Goal: Task Accomplishment & Management: Use online tool/utility

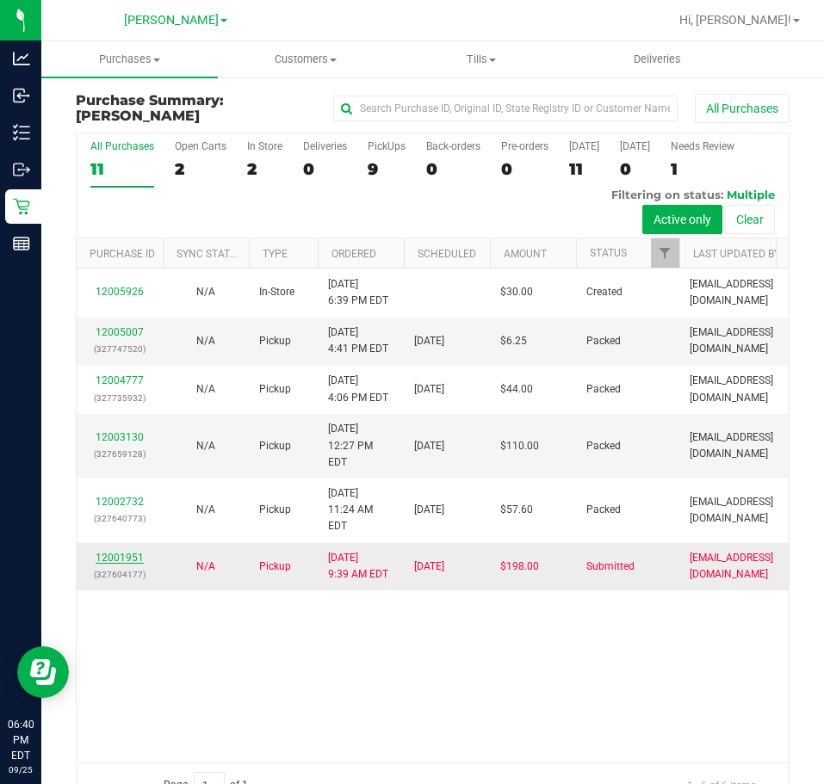
click at [121, 564] on link "12001951" at bounding box center [120, 558] width 48 height 12
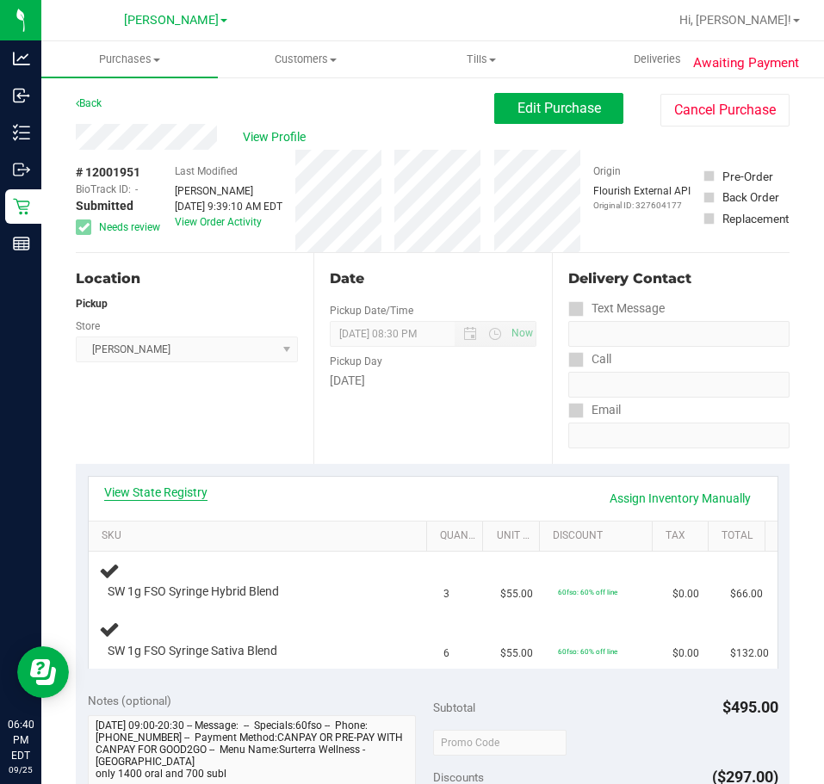
click at [170, 485] on link "View State Registry" at bounding box center [155, 492] width 103 height 17
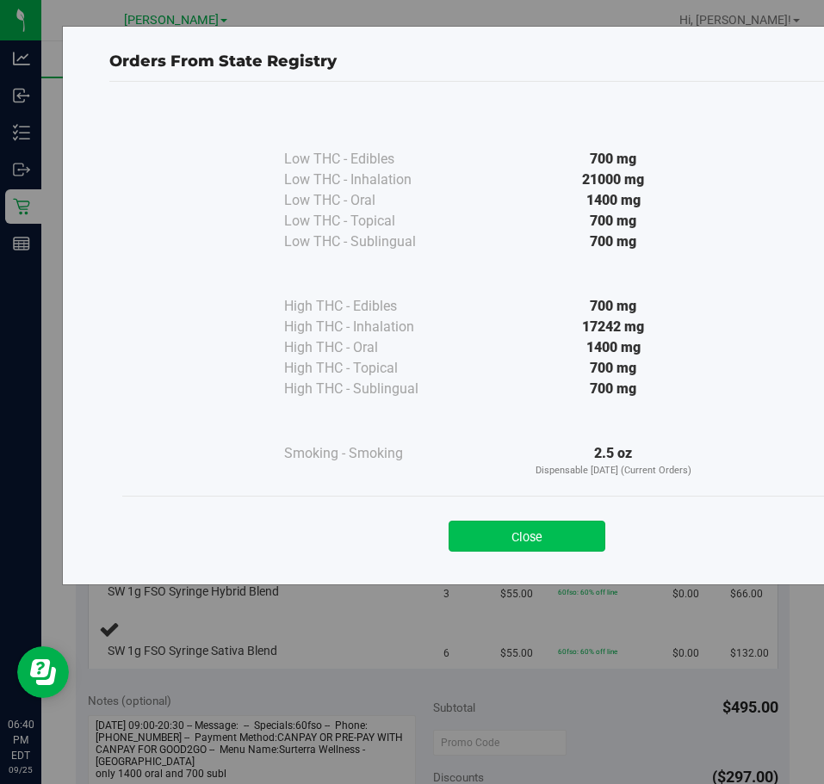
click at [511, 531] on button "Close" at bounding box center [526, 536] width 157 height 31
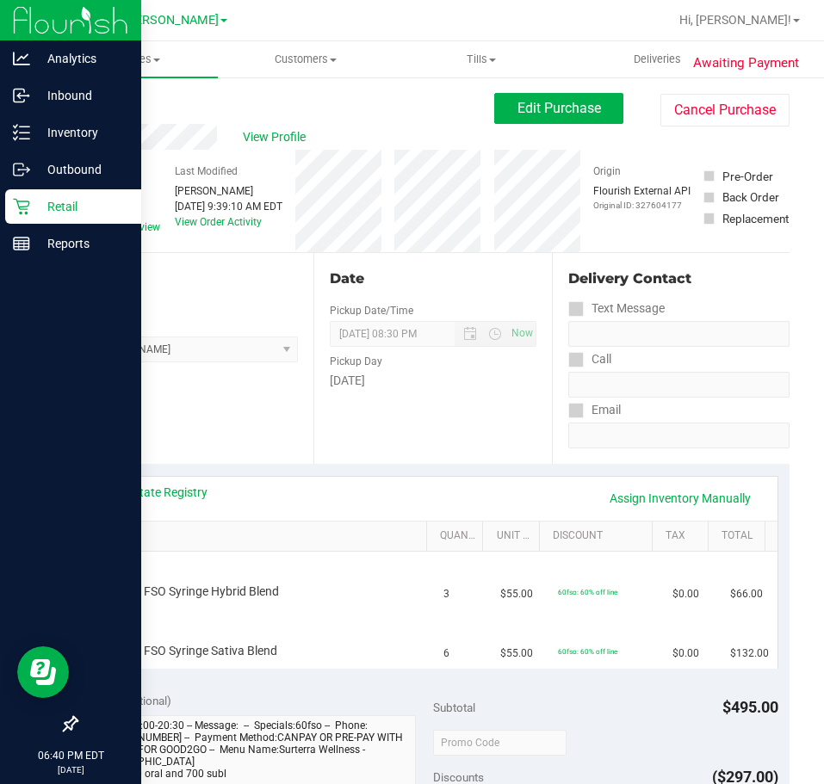
click at [52, 221] on div "Retail" at bounding box center [73, 206] width 136 height 34
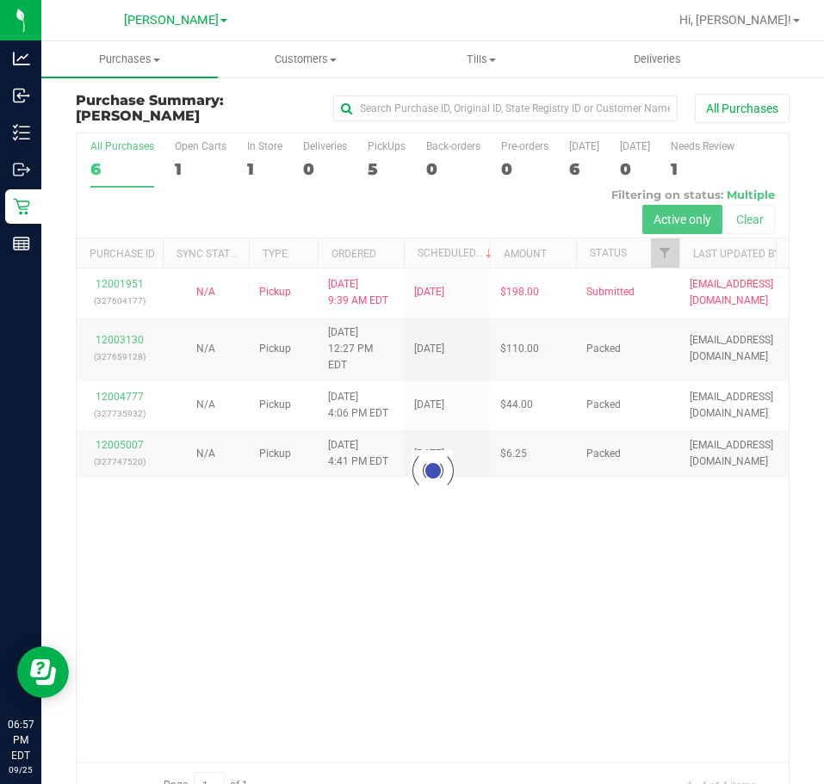
click at [500, 586] on div at bounding box center [433, 470] width 712 height 674
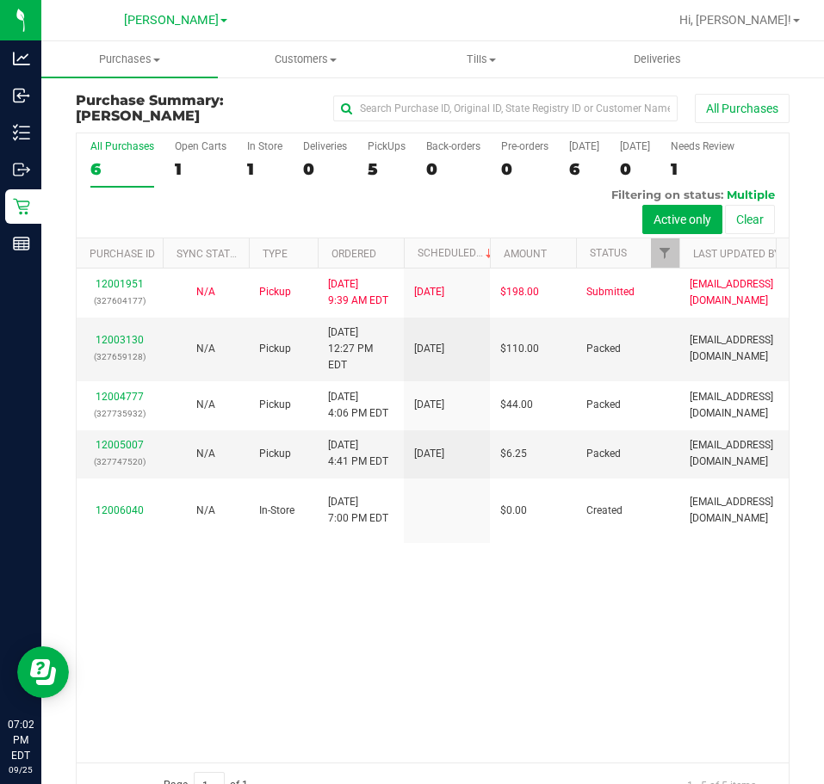
click at [644, 632] on div "12001951 (327604177) N/A Pickup 9/25/2025 9:39 AM EDT 9/25/2025 $198.00 Submitt…" at bounding box center [433, 515] width 712 height 494
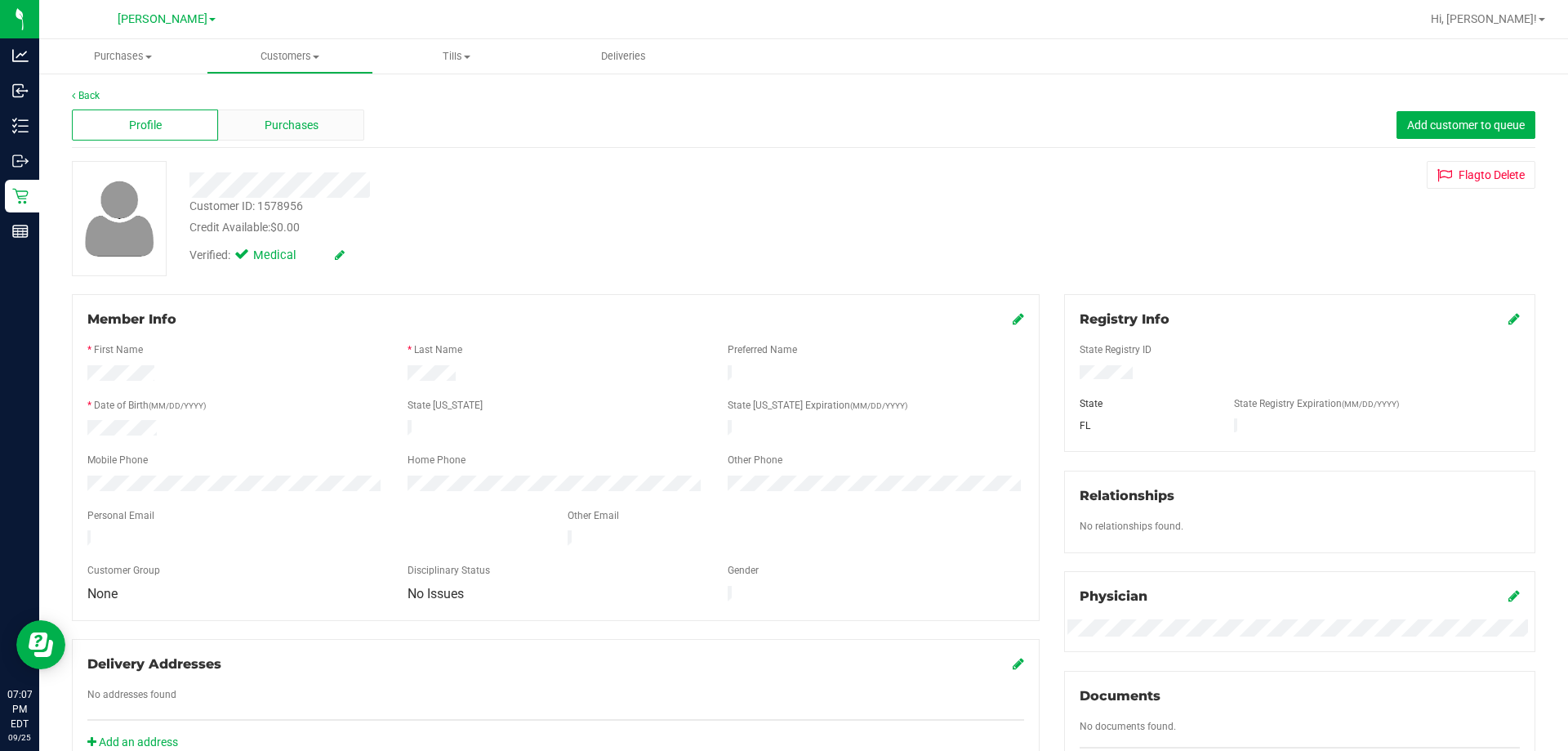
click at [284, 122] on span "Purchases" at bounding box center [291, 125] width 54 height 17
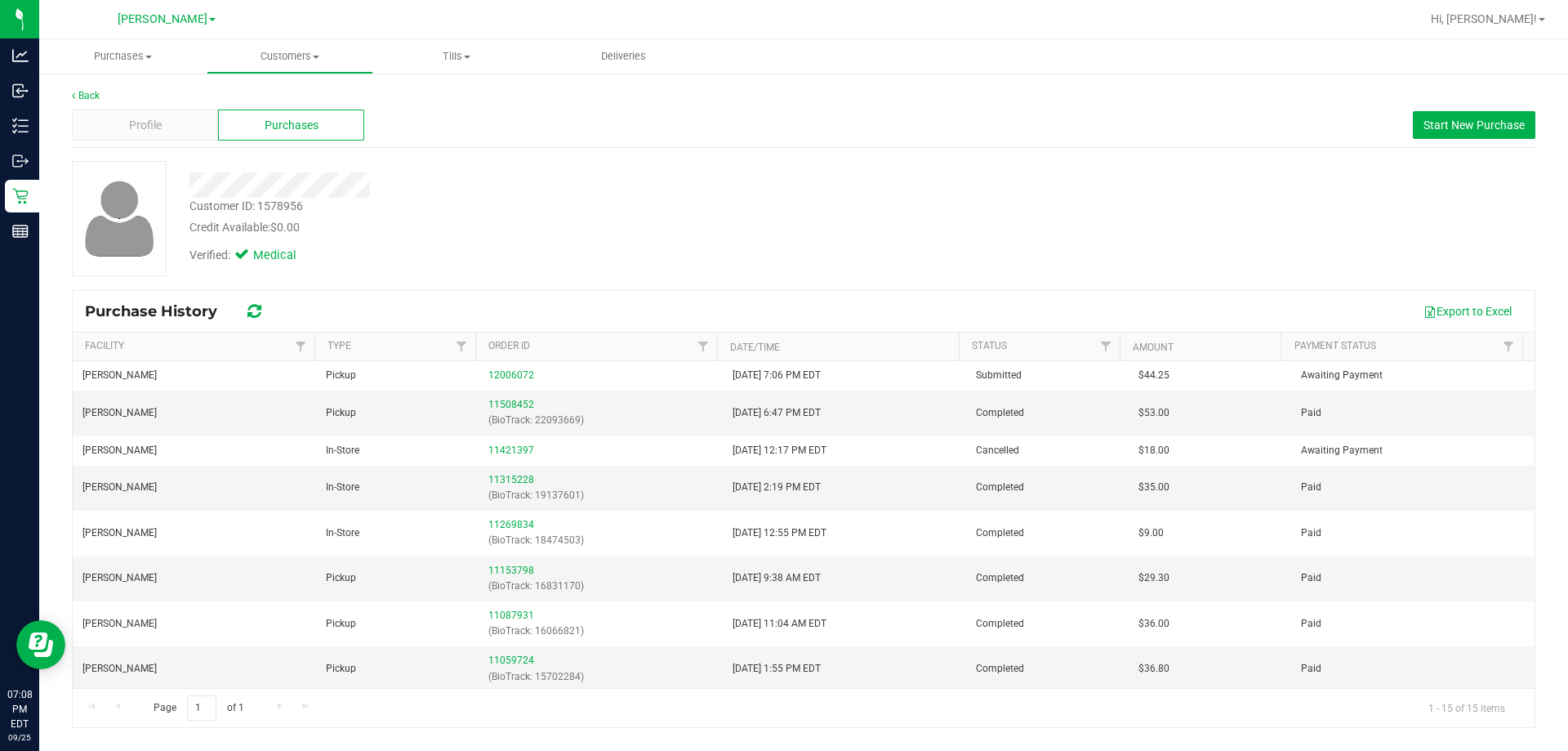
click at [694, 188] on div at bounding box center [550, 185] width 744 height 26
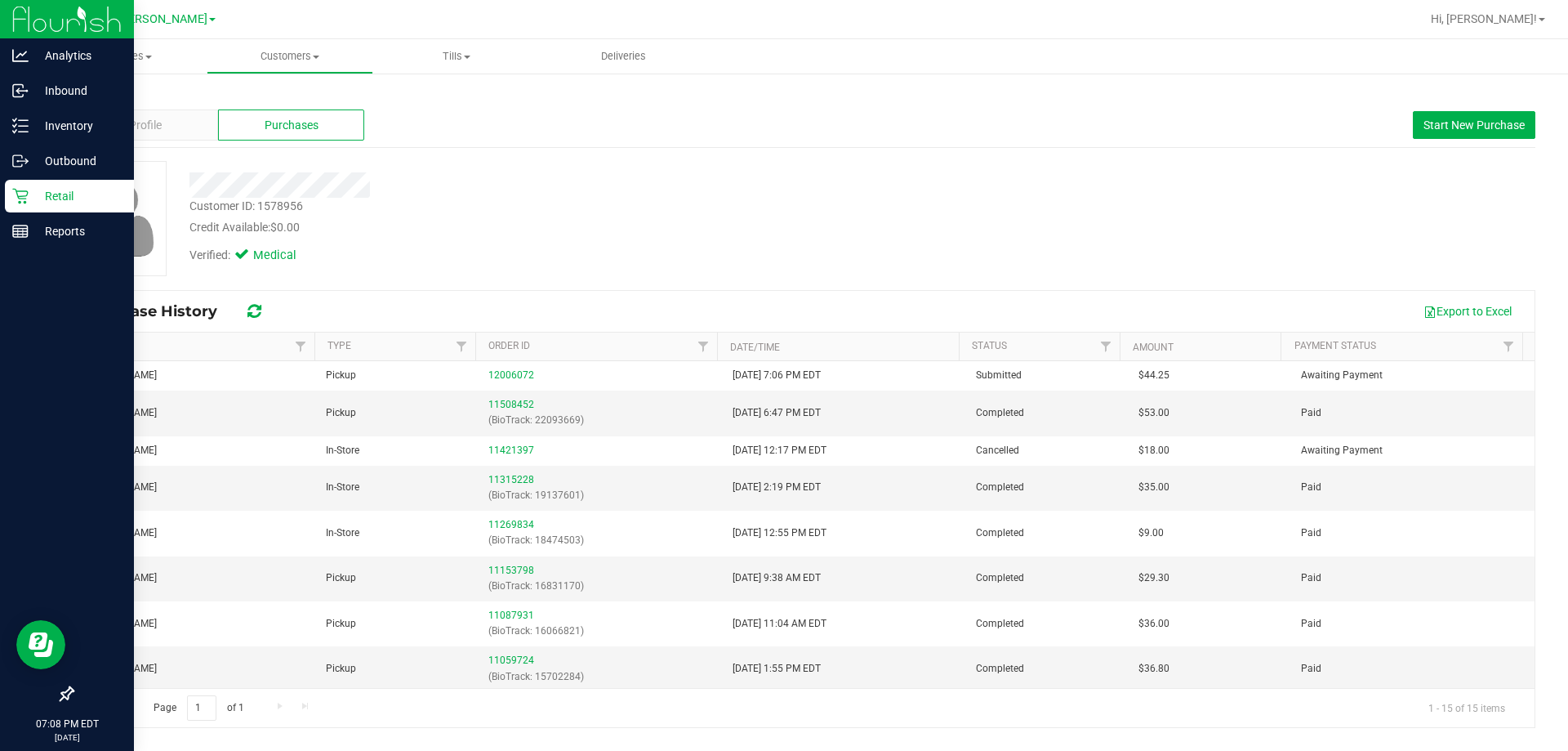
click at [28, 197] on p "Retail" at bounding box center [77, 196] width 98 height 20
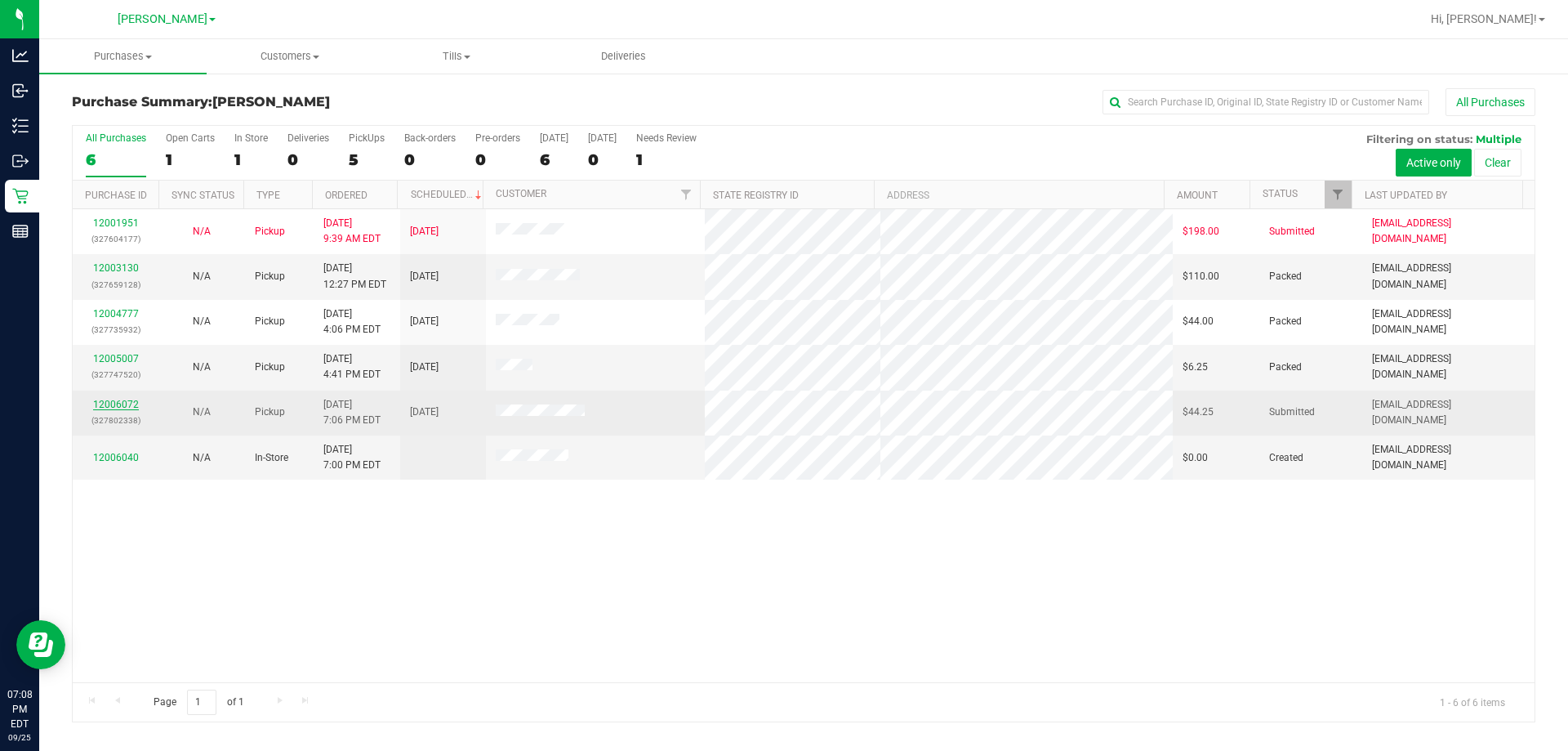
click at [120, 404] on link "12006072" at bounding box center [116, 404] width 46 height 11
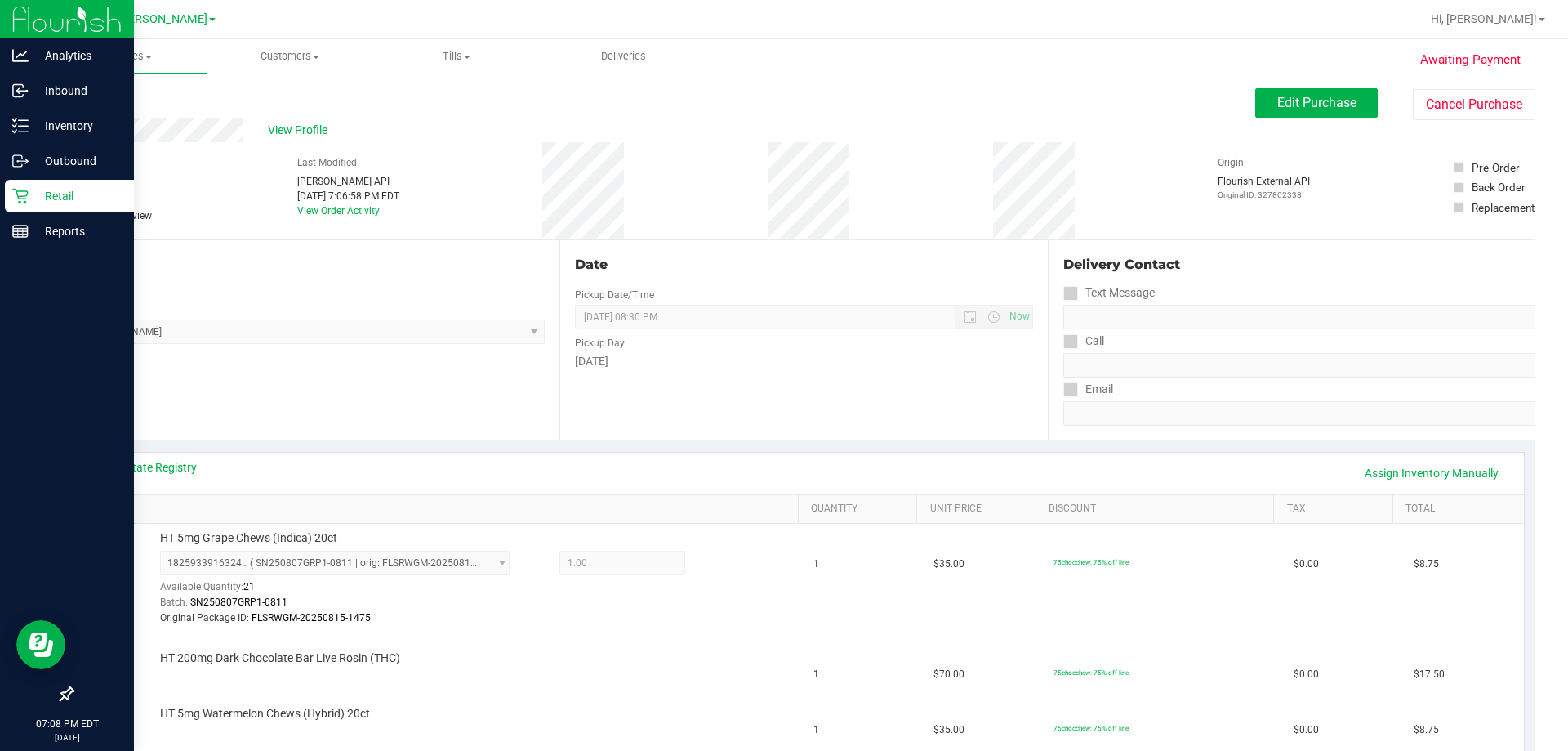
click at [23, 194] on icon at bounding box center [20, 196] width 16 height 16
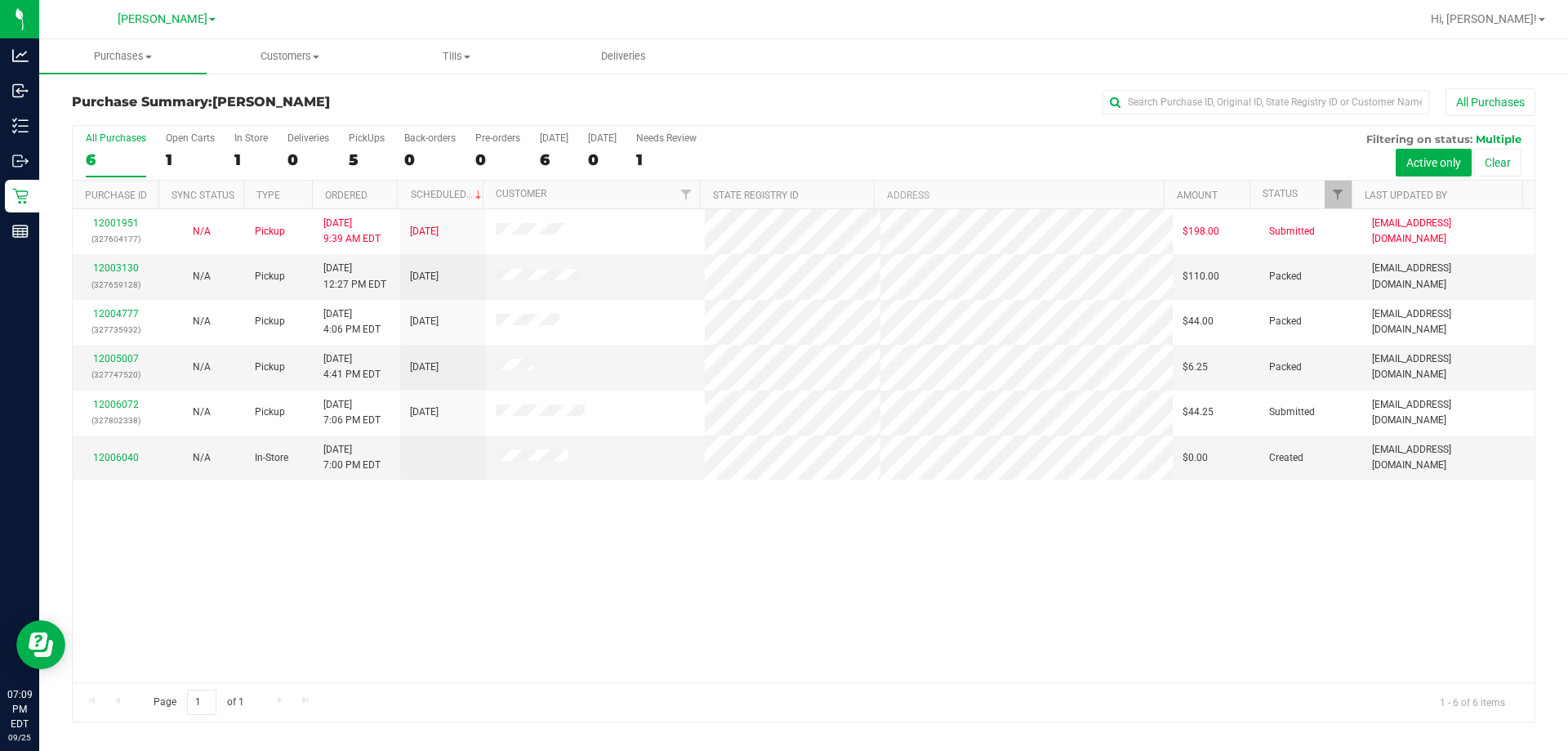
click at [624, 666] on div "12001951 (327604177) N/A Pickup 9/25/2025 9:39 AM EDT 9/25/2025 $198.00 Submitt…" at bounding box center [804, 445] width 1462 height 473
click at [571, 536] on div "12001951 (327604177) N/A Pickup 9/25/2025 9:39 AM EDT 9/25/2025 $198.00 Submitt…" at bounding box center [804, 445] width 1462 height 473
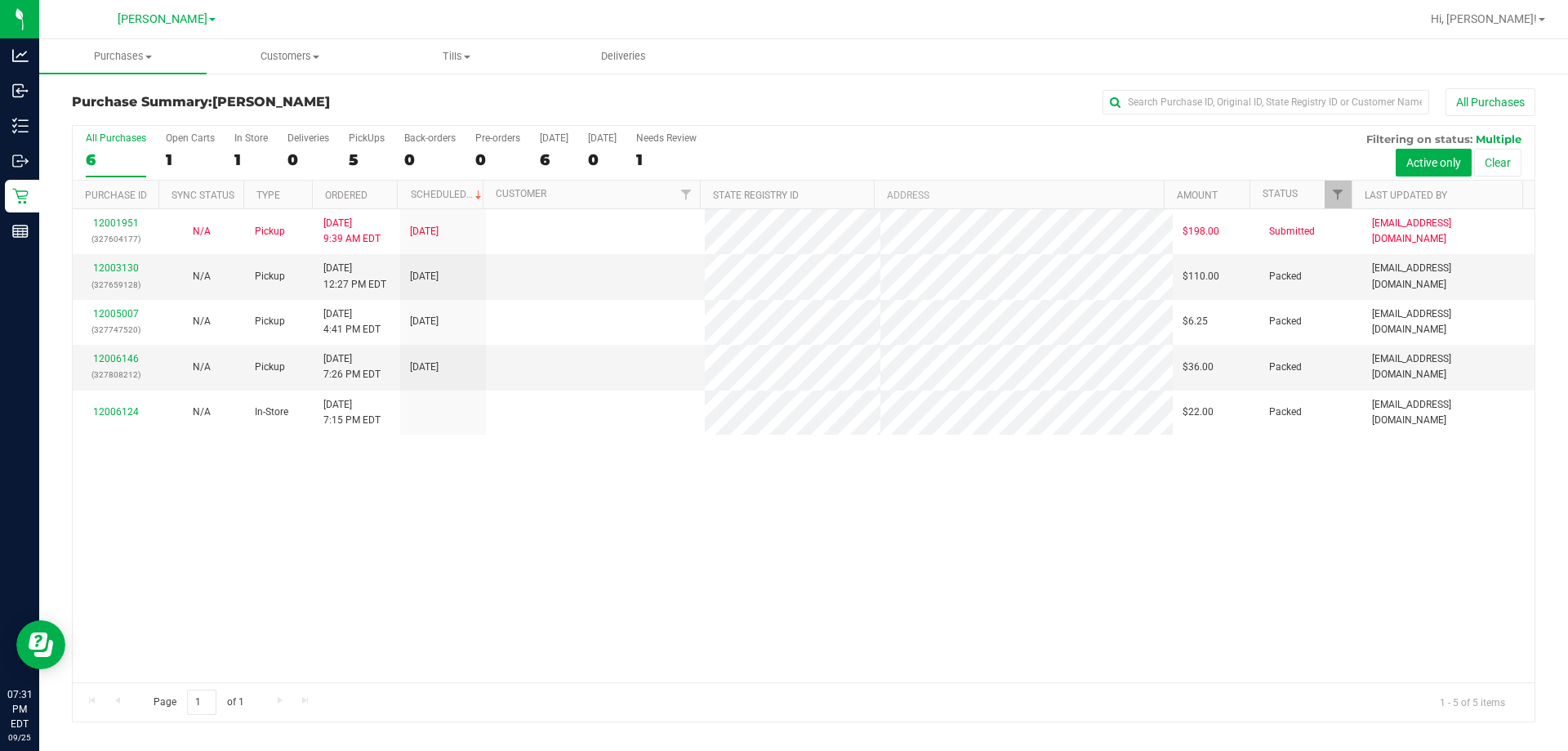
click at [781, 631] on div "12001951 (327604177) N/A Pickup 9/25/2025 9:39 AM EDT 9/25/2025 $198.00 Submitt…" at bounding box center [804, 445] width 1462 height 473
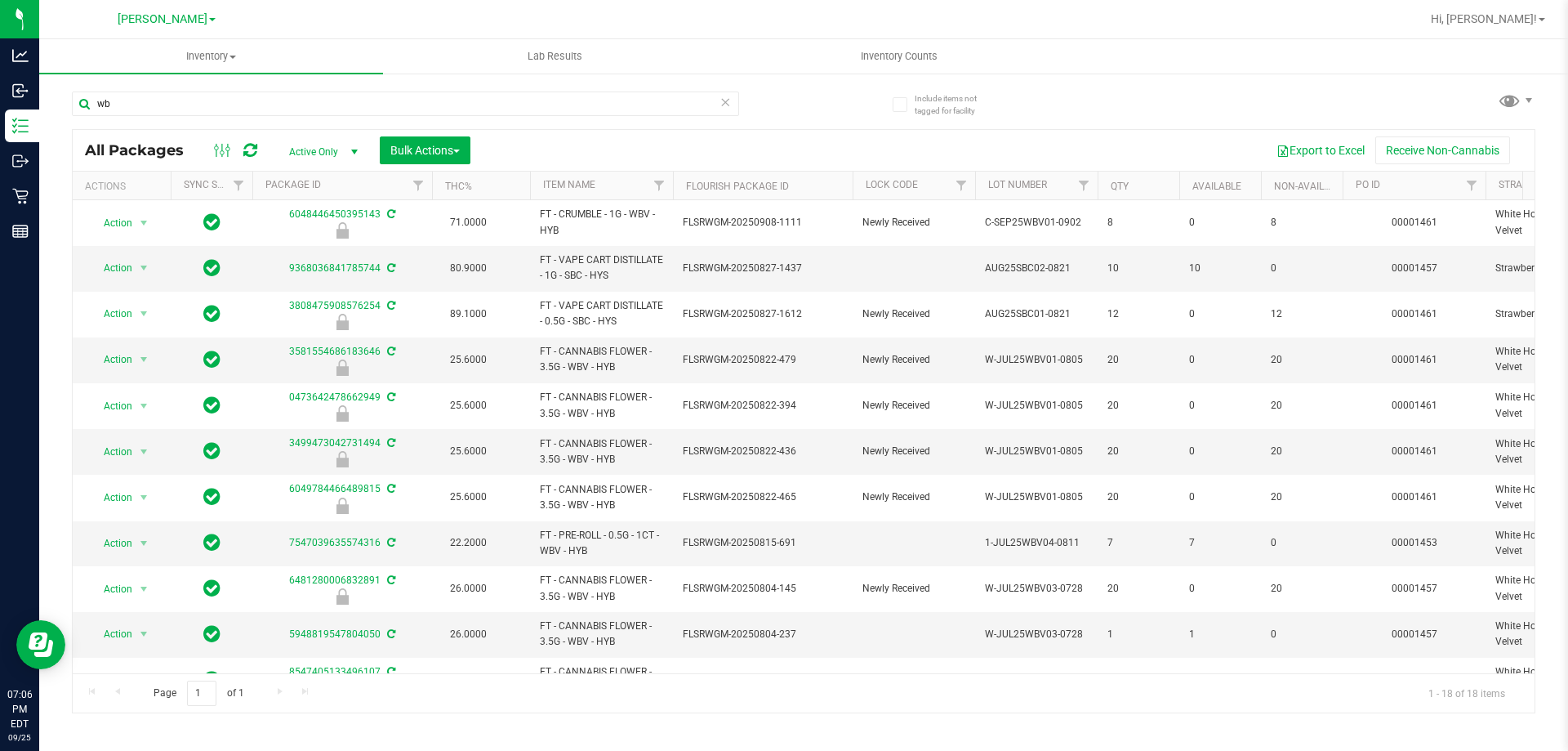
drag, startPoint x: 137, startPoint y: 110, endPoint x: 39, endPoint y: 99, distance: 98.6
click at [39, 99] on div "Include items not tagged for facility wb All Packages Active Only Active Only L…" at bounding box center [803, 321] width 1529 height 498
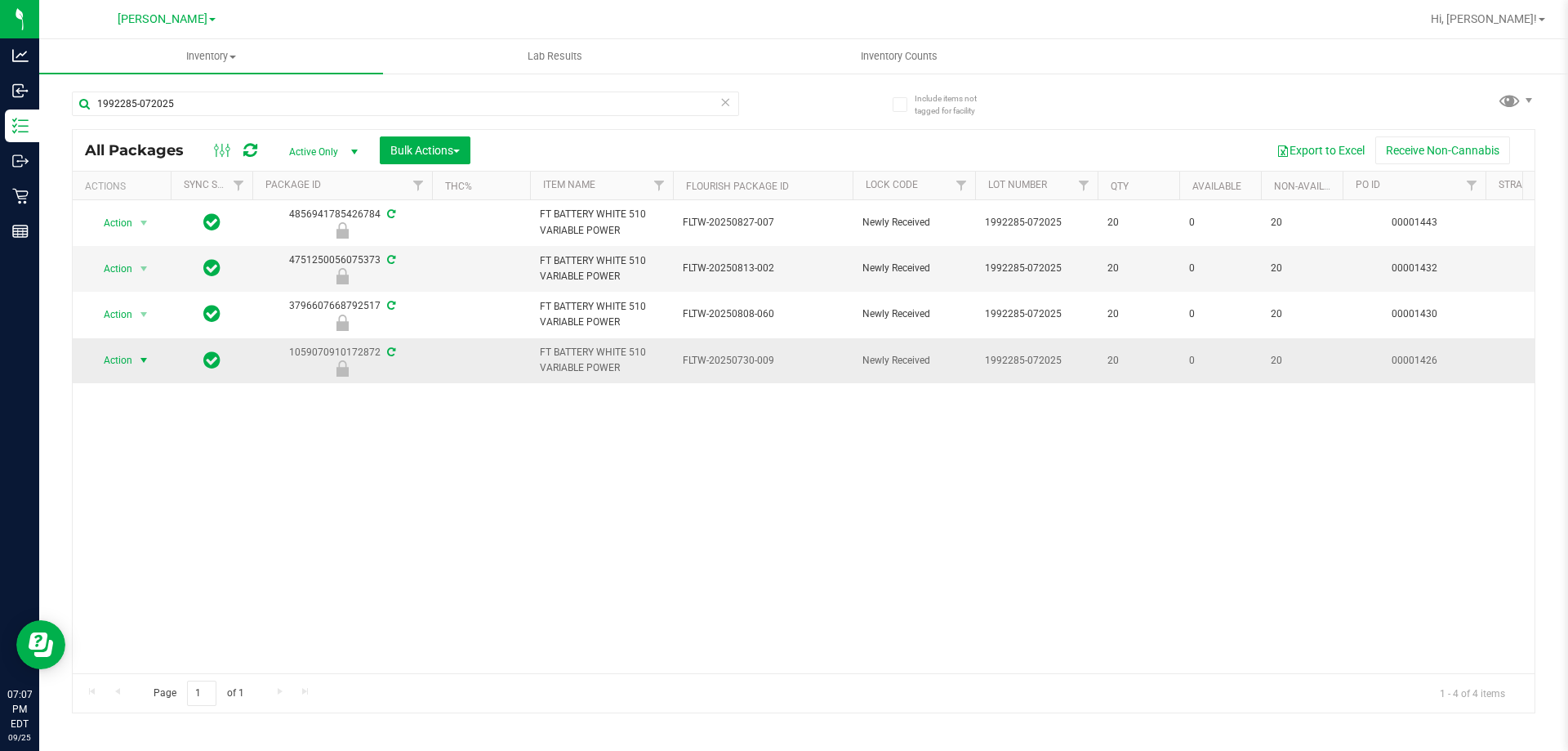
type input "1992285-072025"
click at [128, 364] on span "Action" at bounding box center [111, 360] width 44 height 23
click at [128, 542] on li "Unlock package" at bounding box center [142, 554] width 104 height 25
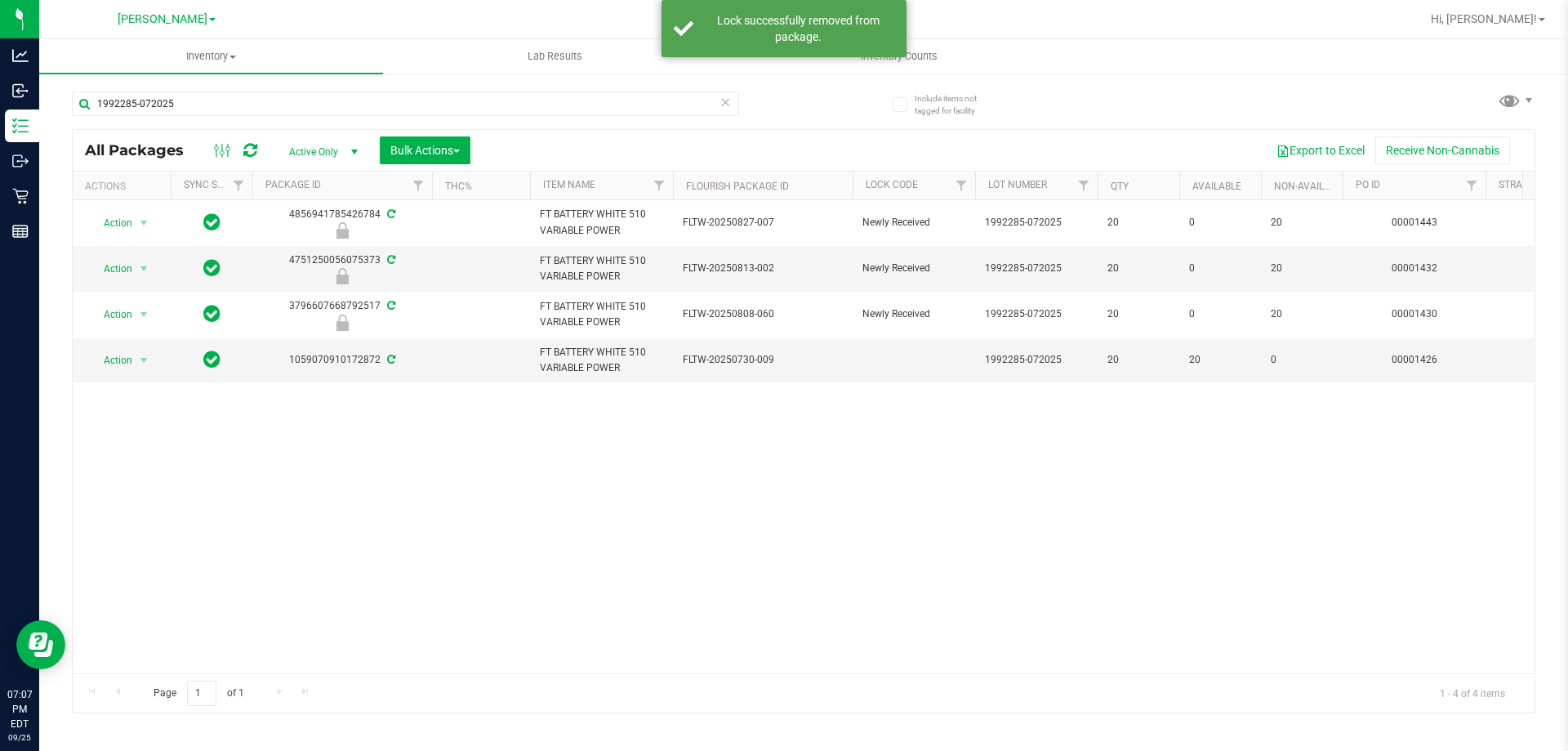
click at [781, 518] on div "Action Action Edit attributes Global inventory Locate package Package audit log…" at bounding box center [804, 437] width 1462 height 473
drag, startPoint x: 883, startPoint y: 611, endPoint x: 870, endPoint y: 597, distance: 19.1
click at [781, 607] on div "Action Action Edit attributes Global inventory Locate package Package audit log…" at bounding box center [804, 437] width 1462 height 473
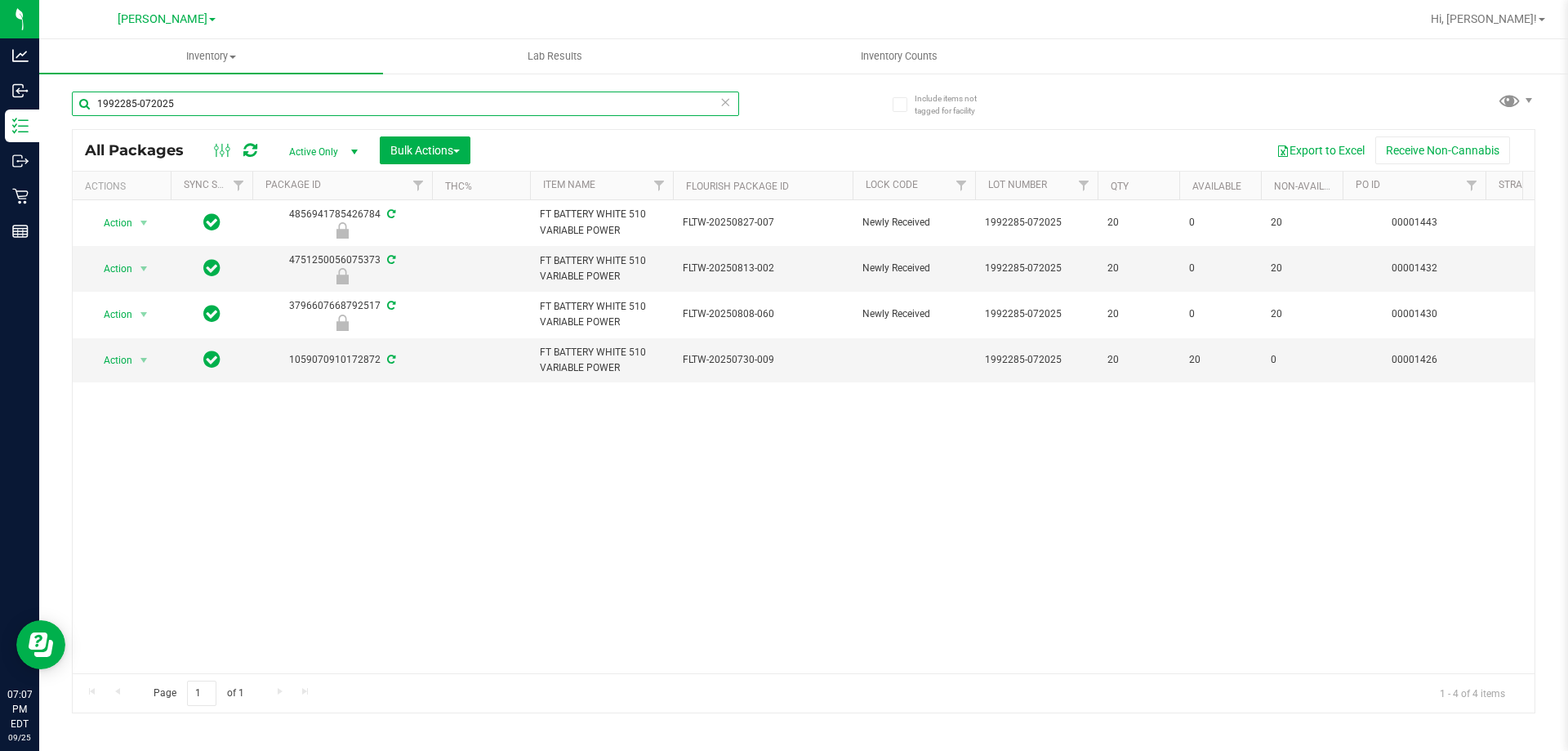
drag, startPoint x: 204, startPoint y: 113, endPoint x: 44, endPoint y: 117, distance: 160.0
click at [44, 117] on div "Include items not tagged for facility 1992285-072025 All Packages Active Only A…" at bounding box center [803, 321] width 1529 height 498
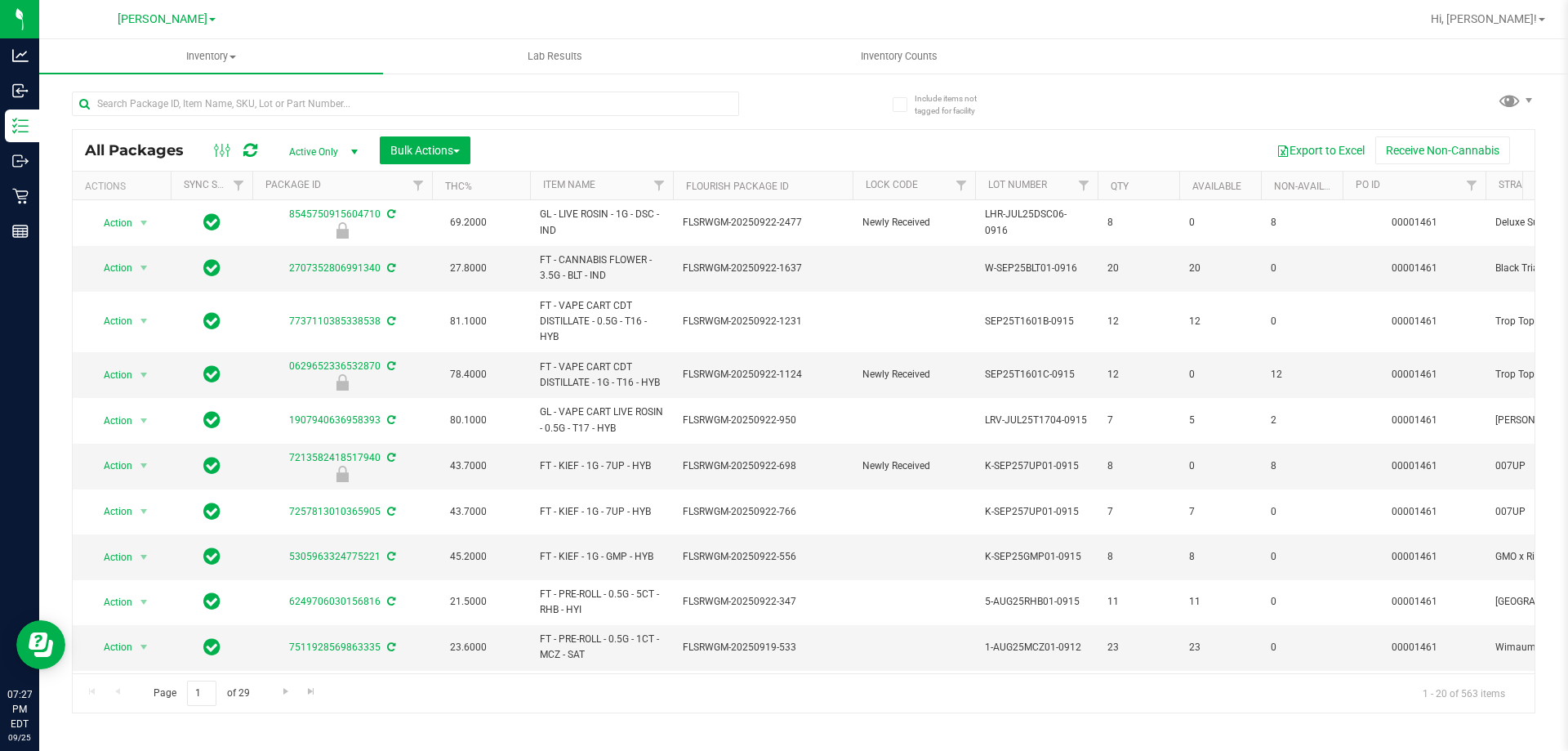
click at [629, 191] on th "Item Name" at bounding box center [602, 186] width 143 height 28
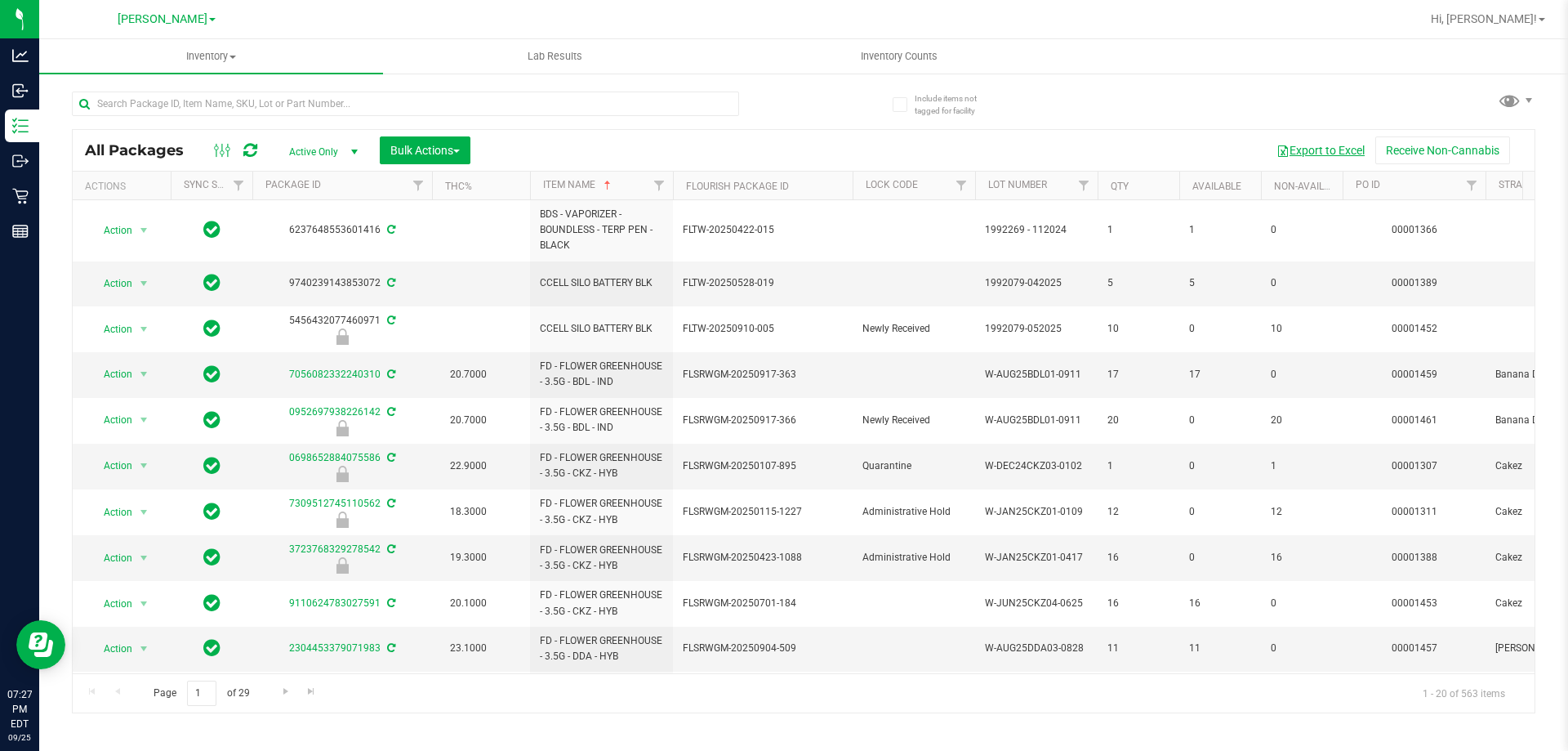
click at [781, 150] on button "Export to Excel" at bounding box center [1320, 150] width 109 height 28
